Goal: Information Seeking & Learning: Compare options

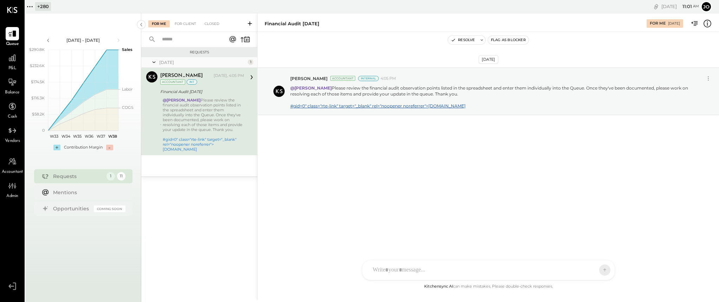
click at [24, 1] on div "Queue P&L Balance Cash Vendors Accountant Admin v 4.34.0" at bounding box center [12, 151] width 25 height 302
click at [31, 2] on icon at bounding box center [29, 6] width 9 height 9
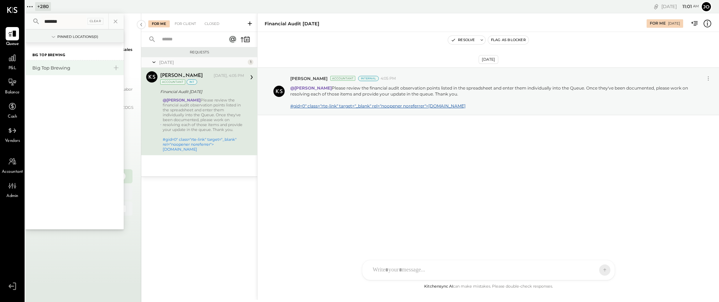
type input "*******"
click at [48, 66] on div "Big Top Brewing" at bounding box center [70, 68] width 76 height 7
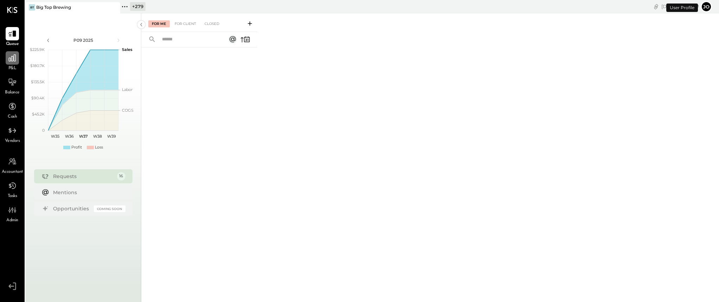
click at [11, 57] on icon at bounding box center [12, 57] width 9 height 9
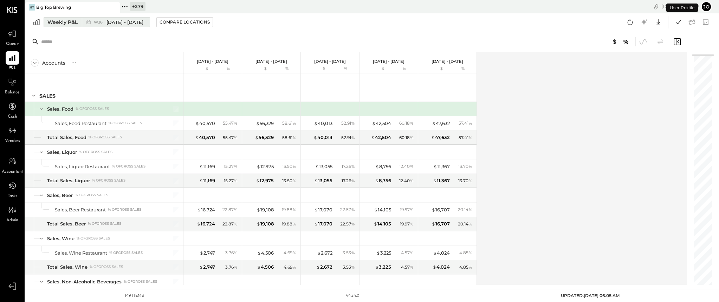
click at [105, 24] on div "W36 [DATE] - [DATE]" at bounding box center [119, 22] width 50 height 7
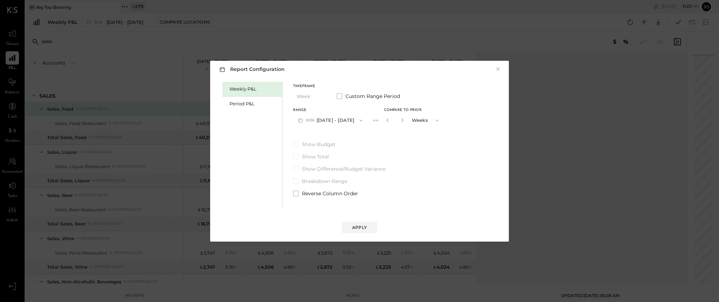
click at [241, 112] on div "Weekly P&L Period P&L" at bounding box center [253, 145] width 60 height 126
click at [245, 105] on div "Period P&L" at bounding box center [254, 104] width 49 height 7
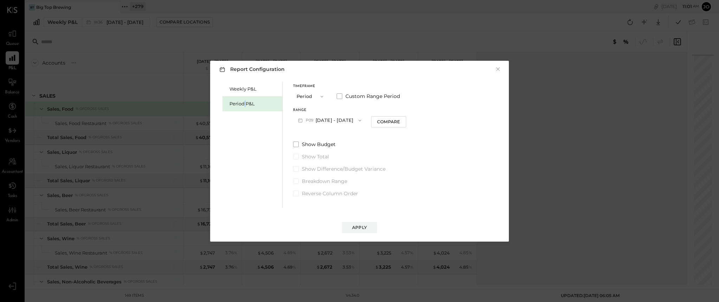
click at [324, 121] on button "P09 [DATE] - [DATE]" at bounding box center [329, 120] width 73 height 13
click at [358, 135] on div "P08 [DATE] - [DATE]" at bounding box center [334, 136] width 80 height 15
click at [393, 124] on div "Compare" at bounding box center [388, 122] width 23 height 6
click at [418, 123] on button "Periods" at bounding box center [424, 120] width 35 height 13
click at [418, 123] on div "Periods" at bounding box center [425, 120] width 34 height 13
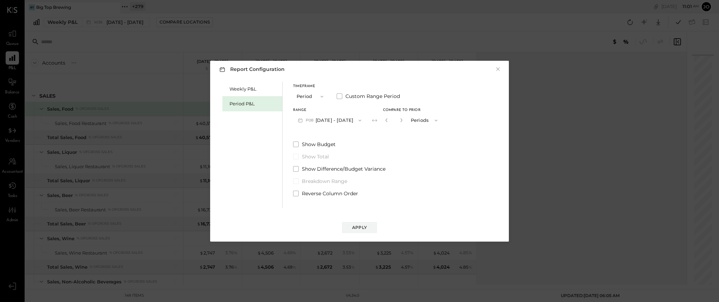
click at [418, 123] on button "Periods" at bounding box center [424, 120] width 35 height 13
click at [418, 123] on div "Periods" at bounding box center [425, 120] width 34 height 13
click at [418, 123] on button "Periods" at bounding box center [424, 120] width 35 height 13
click at [404, 123] on button "button" at bounding box center [402, 120] width 6 height 8
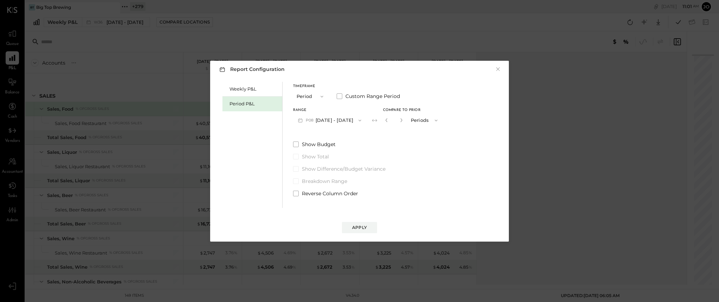
click at [404, 123] on button "button" at bounding box center [402, 120] width 6 height 8
type input "*"
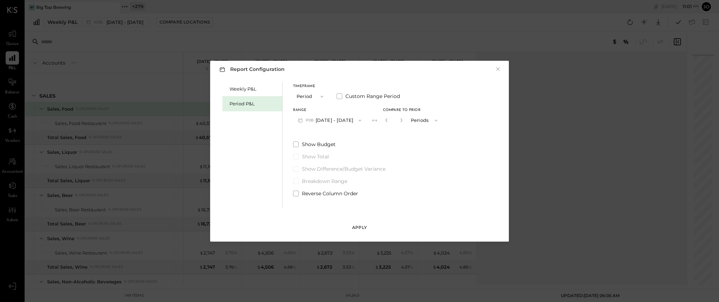
click at [359, 225] on div "Apply" at bounding box center [359, 228] width 15 height 6
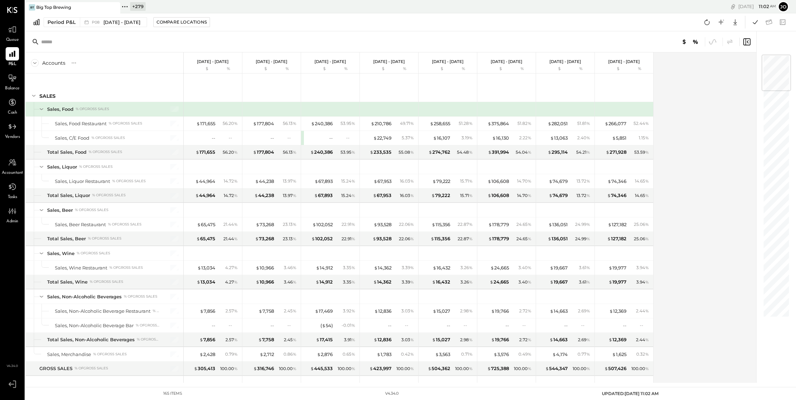
click at [697, 283] on div "Accounts S % GL [DATE] - [DATE] $ % [DATE] - [DATE] $ % [DATE] - [DATE] $ % [DA…" at bounding box center [391, 217] width 732 height 330
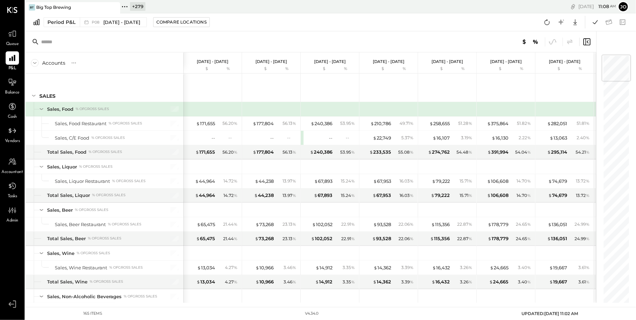
click at [311, 42] on div at bounding box center [310, 41] width 571 height 21
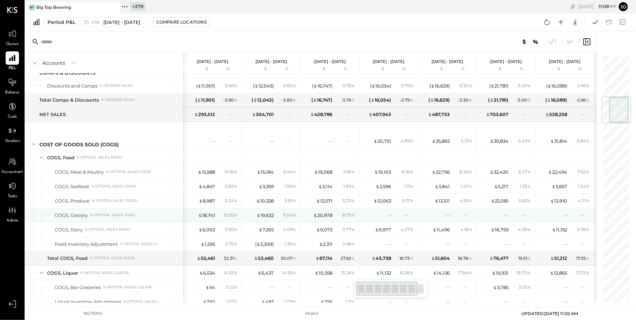
scroll to position [353, 0]
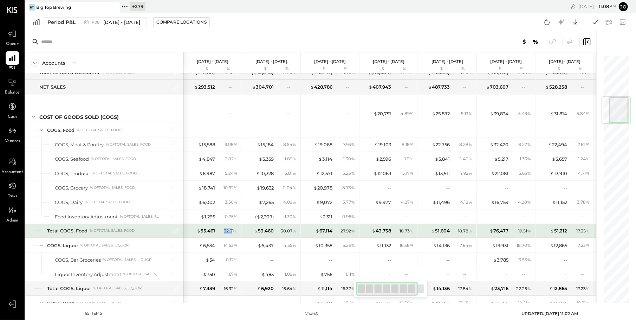
drag, startPoint x: 221, startPoint y: 228, endPoint x: 232, endPoint y: 228, distance: 11.3
click at [232, 228] on div "32.31 %" at bounding box center [228, 231] width 23 height 6
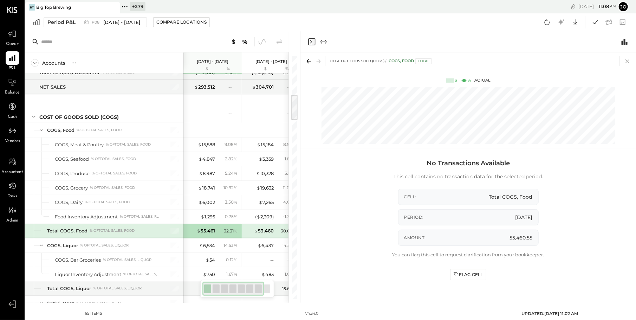
click at [630, 59] on icon at bounding box center [628, 61] width 10 height 10
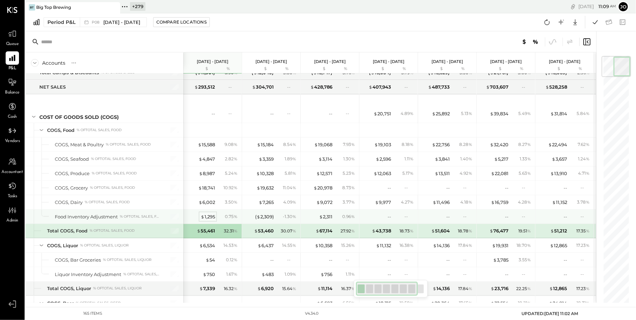
click at [208, 214] on div "$ 1,295" at bounding box center [208, 216] width 14 height 7
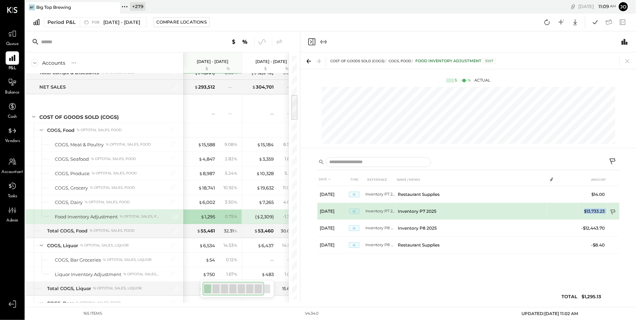
drag, startPoint x: 581, startPoint y: 210, endPoint x: 611, endPoint y: 211, distance: 30.2
click at [611, 211] on tr "[DATE] JE Inventory P7 2025R Inventory P7 2025 $13,733.23" at bounding box center [468, 211] width 302 height 17
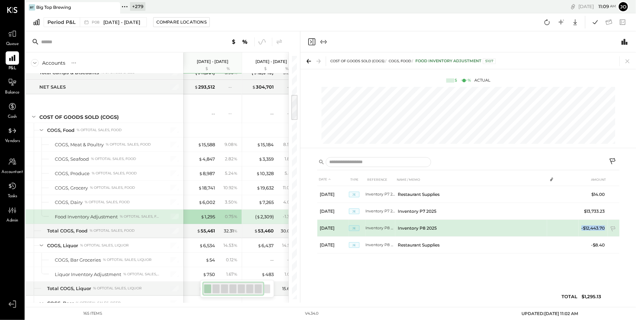
drag, startPoint x: 581, startPoint y: 221, endPoint x: 605, endPoint y: 226, distance: 24.6
click at [605, 226] on td "-$12,443.70" at bounding box center [593, 228] width 29 height 17
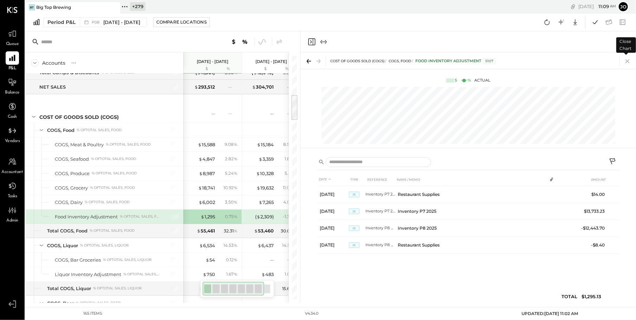
click at [628, 61] on icon at bounding box center [628, 61] width 4 height 4
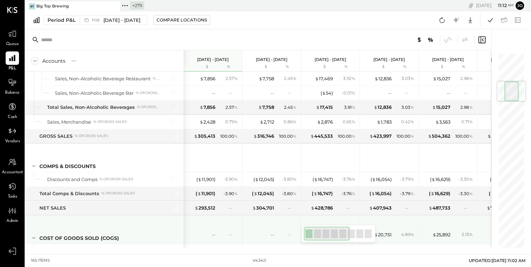
scroll to position [238, 0]
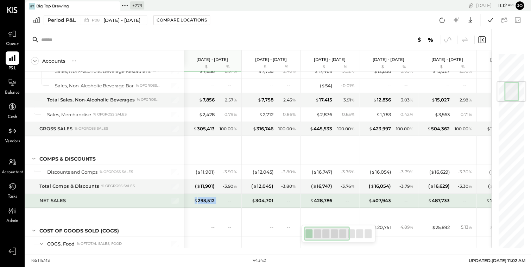
drag, startPoint x: 192, startPoint y: 195, endPoint x: 219, endPoint y: 195, distance: 27.8
click at [219, 195] on div "$ 293,512 --" at bounding box center [212, 200] width 53 height 14
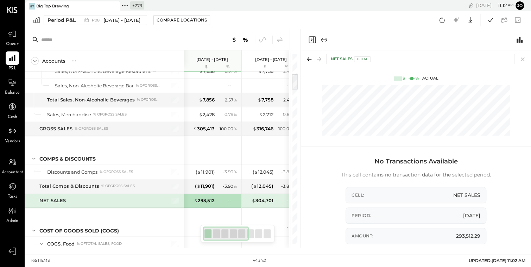
click at [519, 55] on icon at bounding box center [522, 59] width 10 height 10
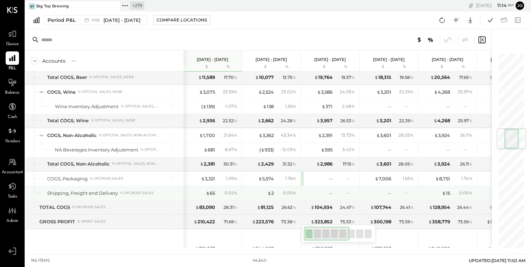
scroll to position [636, 0]
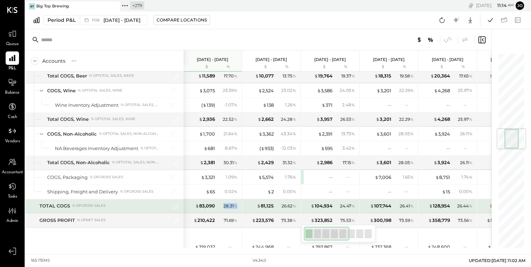
drag, startPoint x: 223, startPoint y: 200, endPoint x: 236, endPoint y: 200, distance: 13.0
click at [236, 203] on div "28.31 %" at bounding box center [230, 206] width 14 height 6
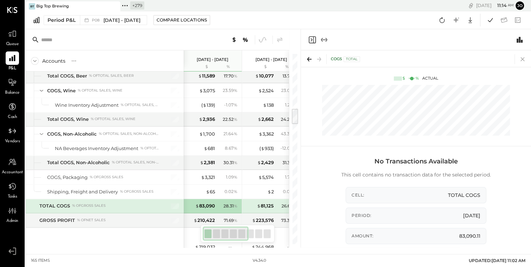
click at [523, 60] on icon at bounding box center [522, 59] width 10 height 10
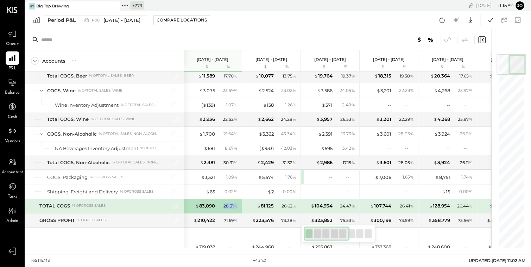
drag, startPoint x: 238, startPoint y: 199, endPoint x: 223, endPoint y: 202, distance: 15.3
click at [223, 203] on div "28.31 %" at bounding box center [228, 206] width 23 height 6
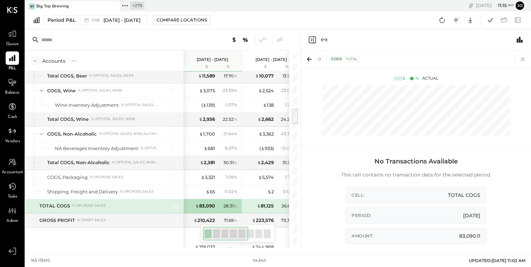
click at [523, 61] on icon at bounding box center [522, 59] width 10 height 10
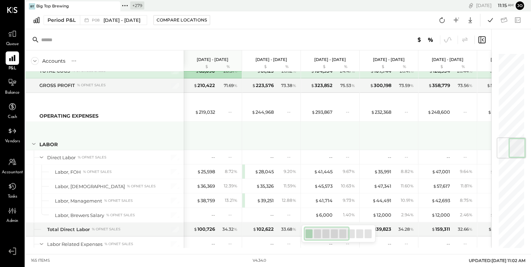
scroll to position [683, 0]
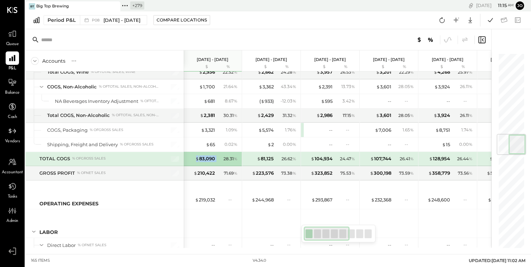
drag, startPoint x: 193, startPoint y: 153, endPoint x: 220, endPoint y: 153, distance: 27.1
click at [220, 153] on div "$ 83,090 28.31 %" at bounding box center [213, 159] width 53 height 14
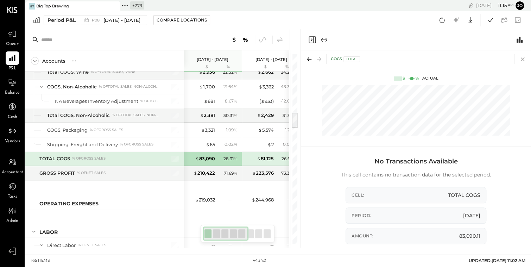
click at [523, 57] on icon at bounding box center [522, 59] width 10 height 10
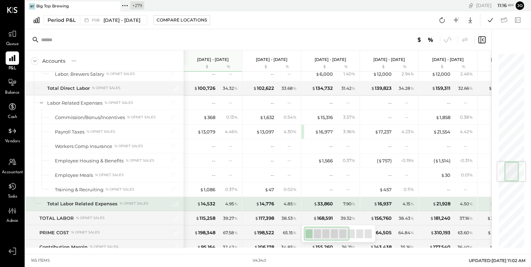
scroll to position [910, 0]
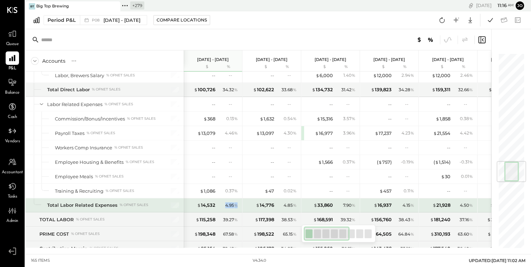
drag, startPoint x: 225, startPoint y: 197, endPoint x: 236, endPoint y: 197, distance: 11.3
click at [236, 202] on div "4.95 %" at bounding box center [231, 205] width 13 height 6
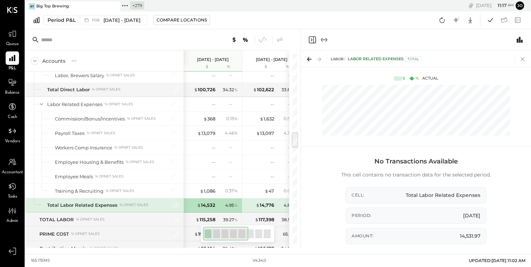
click at [519, 61] on icon at bounding box center [522, 59] width 10 height 10
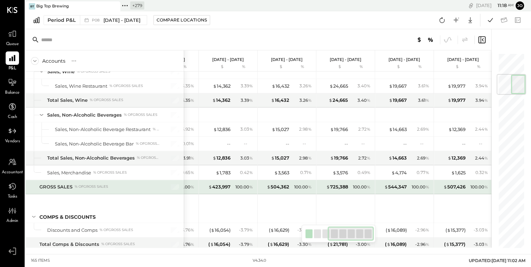
scroll to position [0, 117]
